Goal: Task Accomplishment & Management: Manage account settings

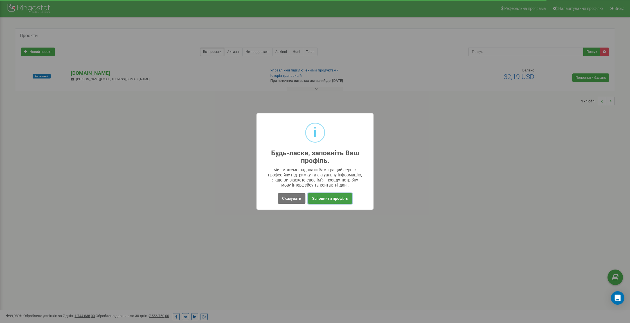
click at [334, 202] on button "Заповнити профіль" at bounding box center [330, 198] width 44 height 10
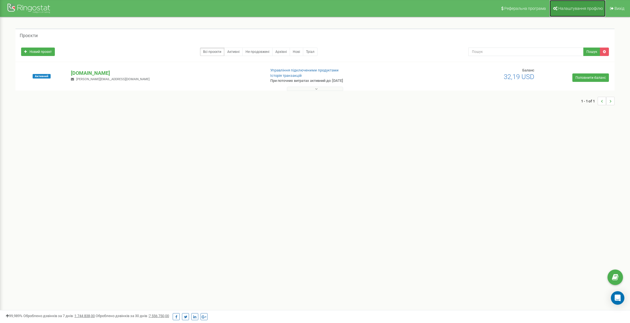
click at [561, 14] on link "Налаштування профілю" at bounding box center [578, 8] width 56 height 17
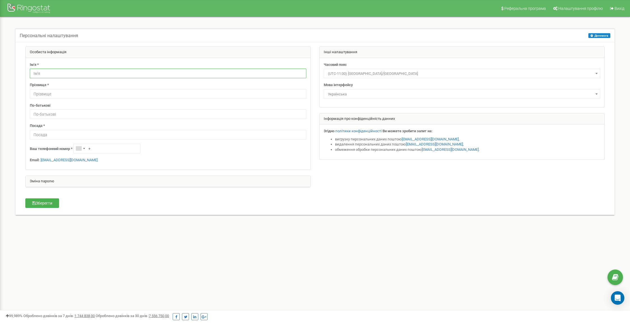
click at [75, 72] on input "text" at bounding box center [168, 74] width 276 height 10
type input "S"
type input "Ігор"
click at [61, 97] on input "text" at bounding box center [168, 94] width 276 height 10
type input "Гриценко"
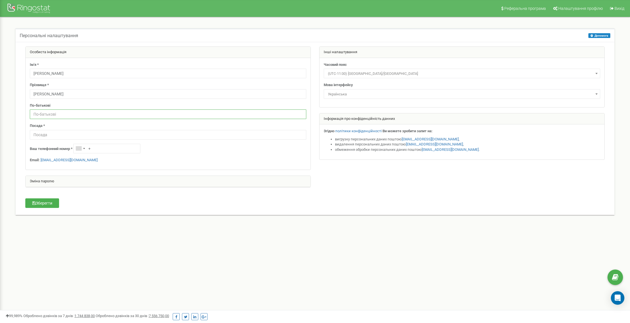
click at [56, 118] on input "text" at bounding box center [168, 114] width 276 height 10
type input "І"
type input "Вікторович"
click at [34, 132] on input "text" at bounding box center [168, 135] width 276 height 10
type input "Комерційний директор"
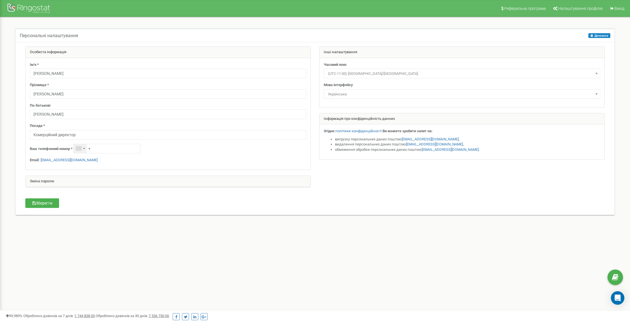
click at [83, 150] on div "Telephone country code" at bounding box center [80, 148] width 13 height 9
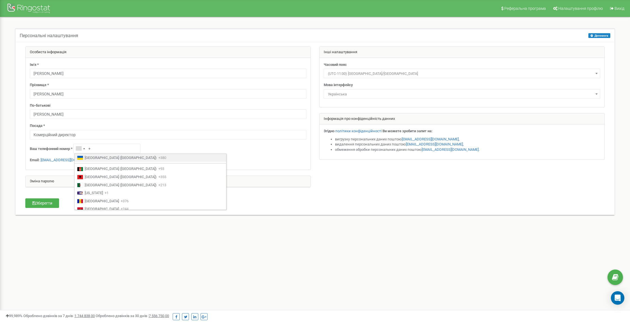
click at [84, 156] on li "Ukraine (Україна) +380" at bounding box center [151, 158] width 152 height 8
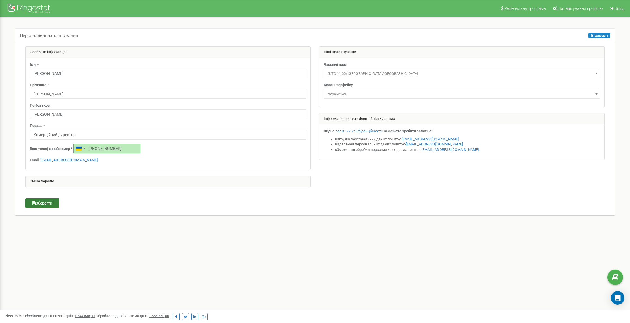
type input "+380631193905"
click at [44, 202] on button "Зберегти" at bounding box center [42, 203] width 34 height 10
click at [50, 203] on button "Зберегти" at bounding box center [42, 203] width 34 height 10
click at [26, 10] on div at bounding box center [29, 9] width 45 height 14
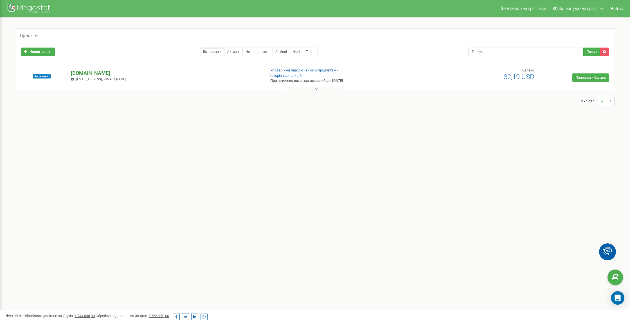
click at [87, 75] on p "[DOMAIN_NAME]" at bounding box center [166, 72] width 190 height 7
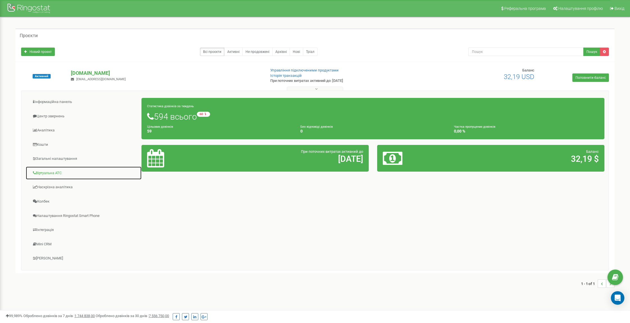
click at [55, 174] on link "Віртуальна АТС" at bounding box center [84, 173] width 116 height 14
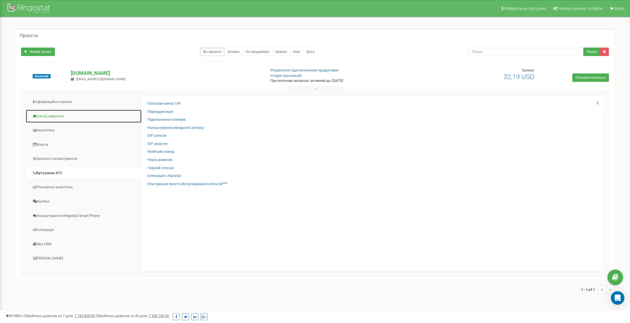
click at [55, 113] on link "Центр звернень" at bounding box center [84, 116] width 116 height 14
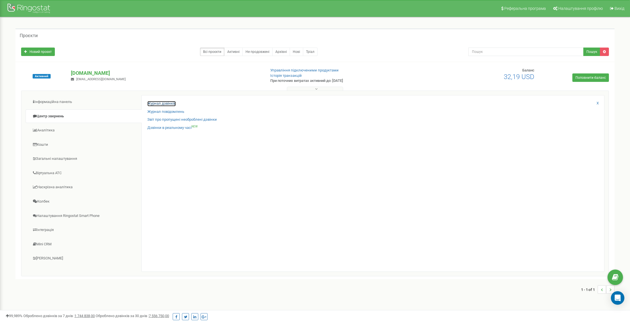
click at [169, 104] on link "Журнал дзвінків" at bounding box center [161, 103] width 28 height 5
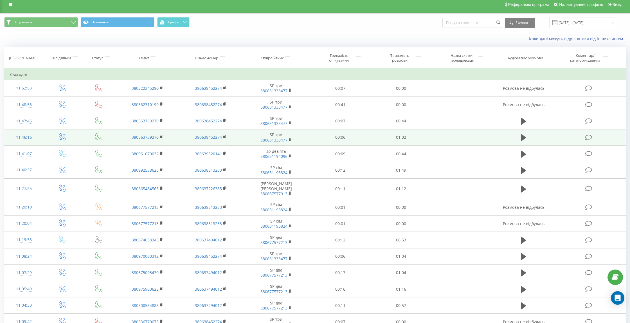
scroll to position [4, 0]
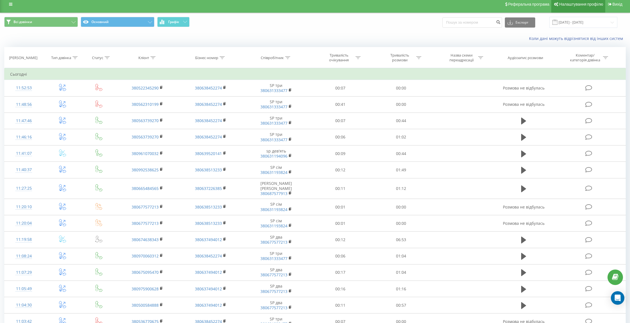
click at [568, 8] on link "Налаштування профілю" at bounding box center [578, 4] width 54 height 17
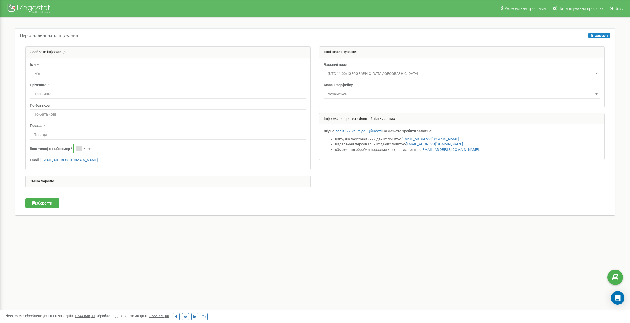
click at [94, 151] on input "+" at bounding box center [106, 149] width 67 height 10
click at [82, 149] on div "Telephone country code" at bounding box center [79, 148] width 6 height 4
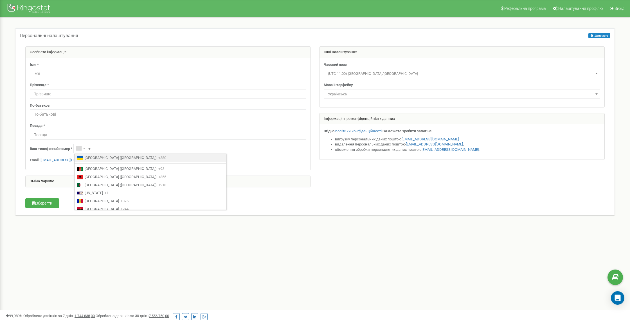
click at [86, 157] on span "Ukraine (Україна)" at bounding box center [121, 157] width 72 height 5
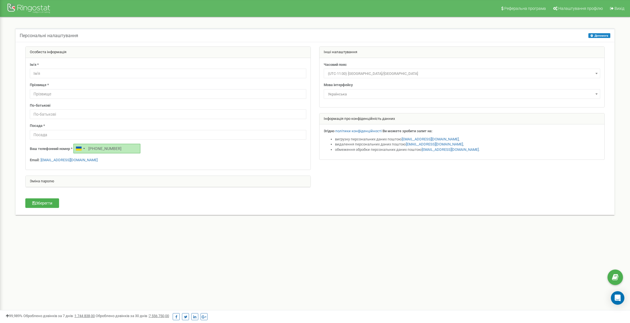
type input "+380631193905"
click at [43, 72] on input "text" at bounding box center [168, 74] width 276 height 10
type input "[PERSON_NAME]"
click at [93, 96] on input "text" at bounding box center [168, 94] width 276 height 10
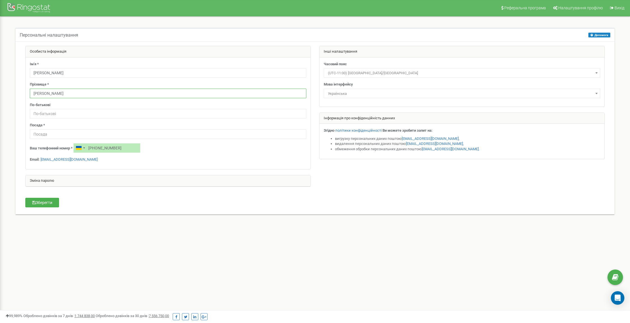
type input "[PERSON_NAME]"
click at [40, 114] on input "text" at bounding box center [168, 114] width 276 height 10
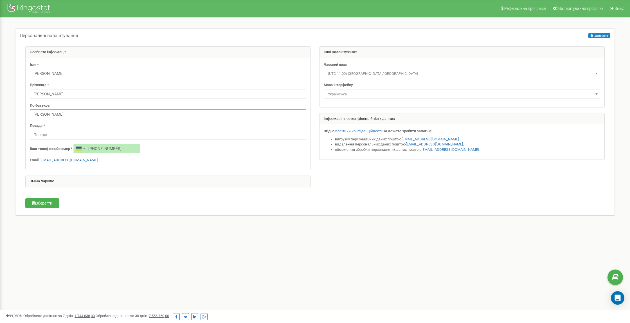
type input "[PERSON_NAME]"
click at [62, 96] on input "[PERSON_NAME]" at bounding box center [168, 94] width 276 height 10
type input "В"
type input "[PERSON_NAME]"
click at [51, 136] on input "text" at bounding box center [168, 135] width 276 height 10
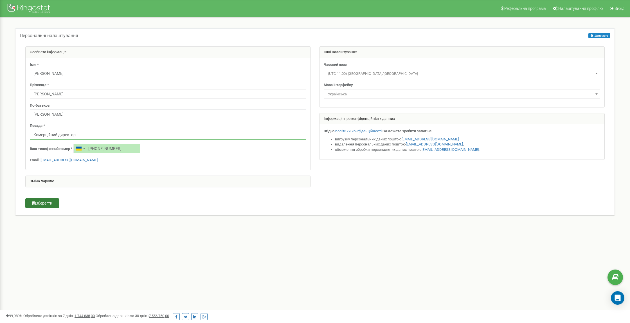
type input "Комерційний директор"
click at [56, 200] on button "Зберегти" at bounding box center [42, 203] width 34 height 10
click at [565, 10] on span "Налаштування профілю" at bounding box center [580, 8] width 44 height 5
click at [55, 77] on input "text" at bounding box center [168, 74] width 276 height 10
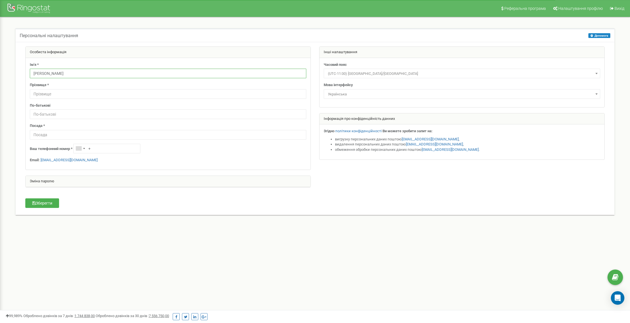
type input "[PERSON_NAME]"
click at [50, 96] on input "text" at bounding box center [168, 94] width 276 height 10
type input "[PERSON_NAME]"
click at [52, 116] on input "text" at bounding box center [168, 114] width 276 height 10
type input "[PERSON_NAME]"
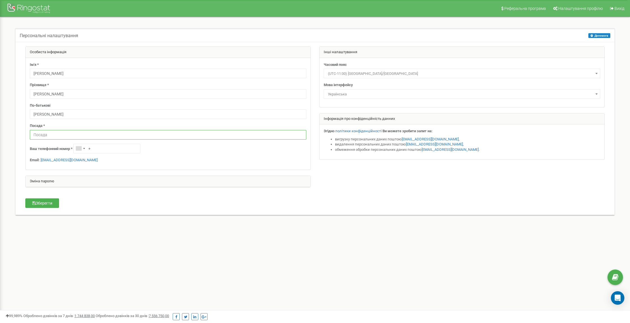
click at [42, 133] on input "text" at bounding box center [168, 135] width 276 height 10
type input "Комерційний директор"
click at [83, 151] on div "Telephone country code" at bounding box center [80, 148] width 13 height 9
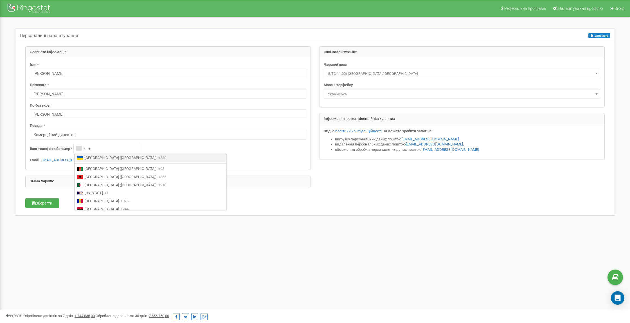
click at [88, 156] on span "[GEOGRAPHIC_DATA] ([GEOGRAPHIC_DATA])" at bounding box center [121, 157] width 72 height 5
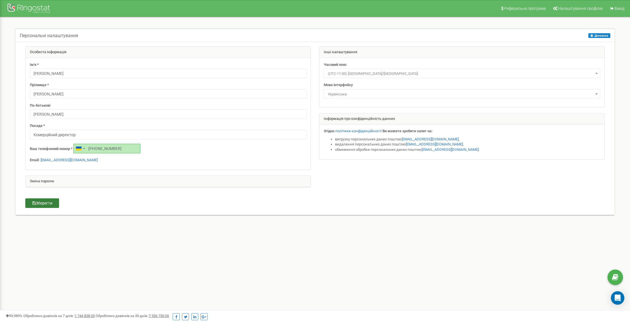
type input "+380631193905"
click at [48, 202] on button "Зберегти" at bounding box center [42, 203] width 34 height 10
click at [574, 10] on span "Налаштування профілю" at bounding box center [580, 8] width 44 height 5
click at [83, 149] on div "Telephone country code" at bounding box center [80, 148] width 13 height 9
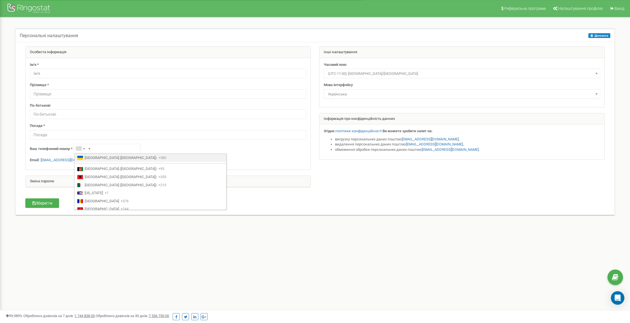
click at [86, 156] on span "[GEOGRAPHIC_DATA] ([GEOGRAPHIC_DATA])" at bounding box center [121, 157] width 72 height 5
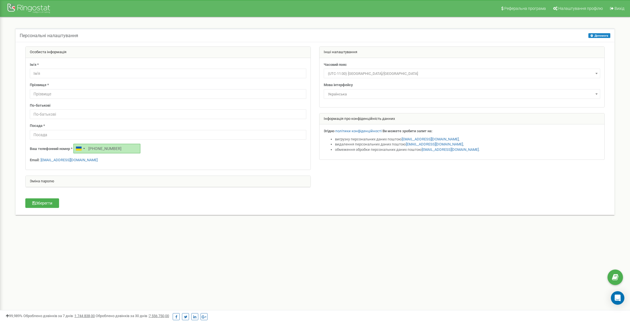
scroll to position [0, 0]
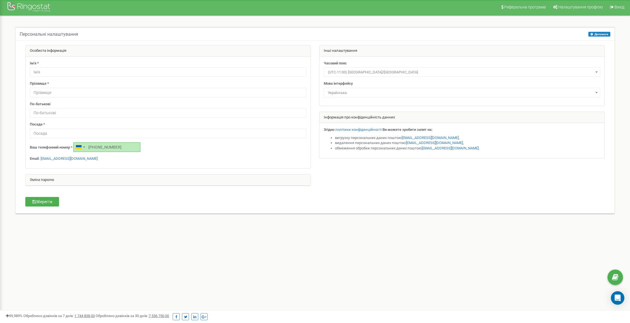
type input "+380631193905"
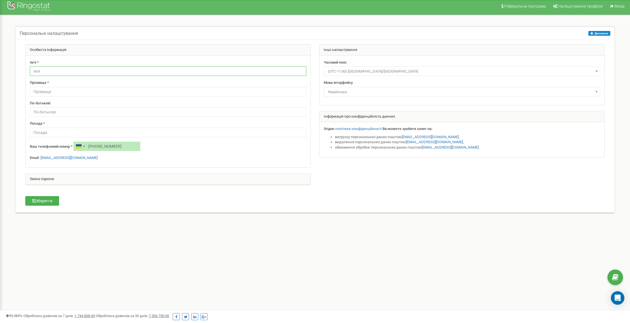
click at [69, 71] on input "text" at bounding box center [168, 71] width 276 height 10
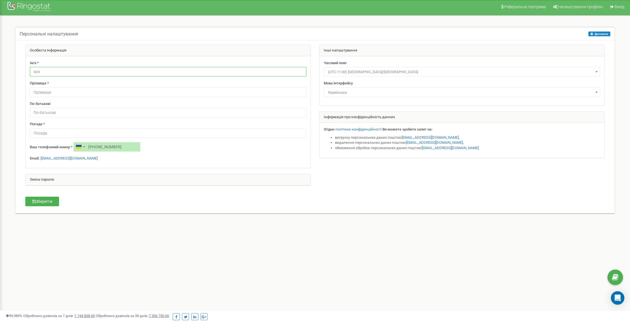
scroll to position [3, 0]
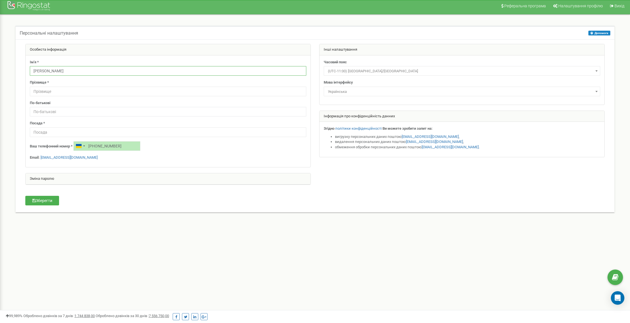
type input "[PERSON_NAME]"
click at [64, 92] on input "text" at bounding box center [168, 92] width 276 height 10
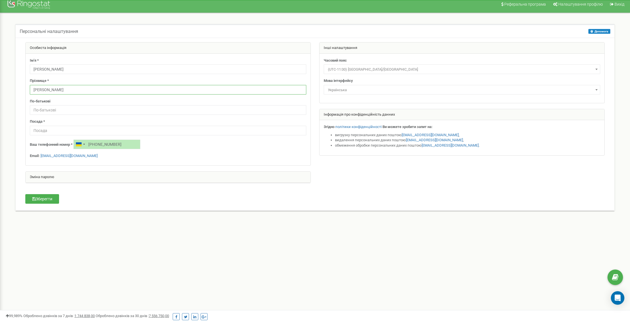
type input "[PERSON_NAME]"
click at [62, 110] on input "text" at bounding box center [168, 111] width 276 height 10
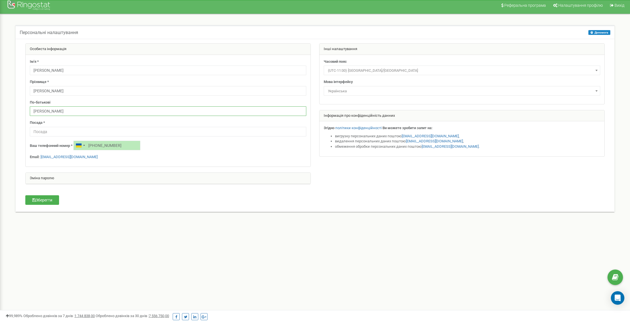
type input "[PERSON_NAME]"
click at [68, 129] on input "text" at bounding box center [168, 132] width 276 height 10
type input "Комерційний директор"
click at [48, 203] on button "Зберегти" at bounding box center [42, 200] width 34 height 10
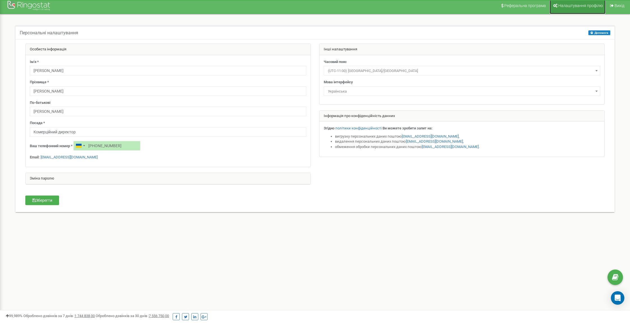
click at [563, 8] on span "Налаштування профілю" at bounding box center [580, 5] width 44 height 5
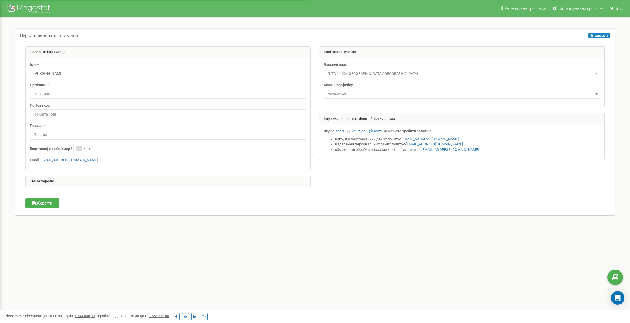
type input "[PERSON_NAME]"
click at [57, 96] on input "text" at bounding box center [168, 94] width 276 height 10
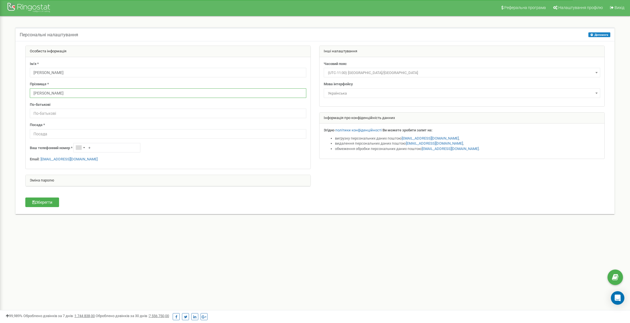
type input "[PERSON_NAME]"
click at [55, 112] on input "text" at bounding box center [168, 113] width 276 height 10
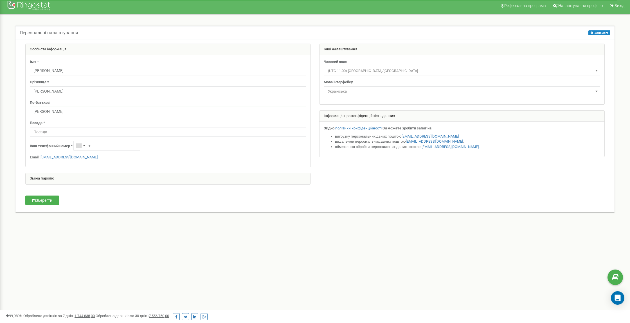
type input "[PERSON_NAME]"
click at [50, 136] on input "text" at bounding box center [168, 132] width 276 height 10
type input "Комерційний директор"
click at [85, 146] on div "Telephone country code" at bounding box center [84, 146] width 2 height 1
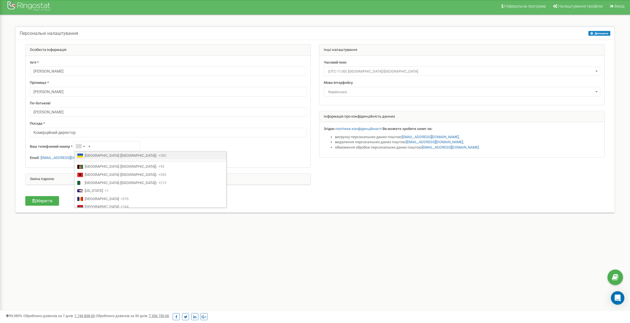
click at [86, 153] on span "[GEOGRAPHIC_DATA] ([GEOGRAPHIC_DATA])" at bounding box center [121, 155] width 72 height 5
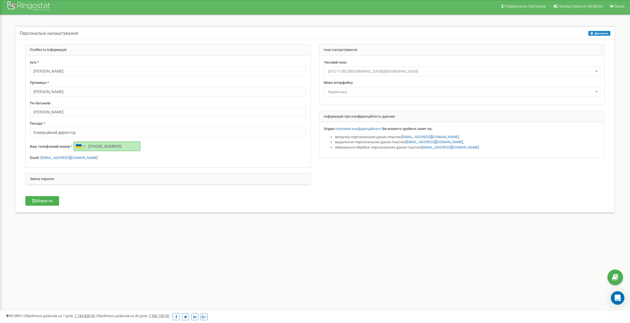
scroll to position [3, 0]
type input "[PHONE_NUMBER]"
click at [54, 204] on button "Зберегти" at bounding box center [42, 201] width 34 height 10
